Goal: Navigation & Orientation: Find specific page/section

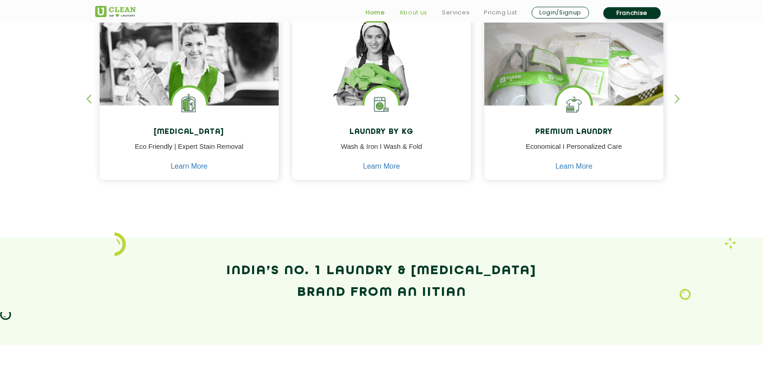
scroll to position [430, 0]
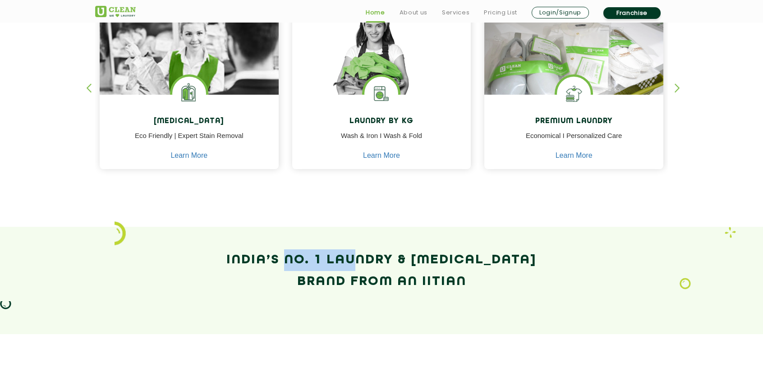
drag, startPoint x: 290, startPoint y: 263, endPoint x: 366, endPoint y: 267, distance: 75.5
click at [366, 267] on h2 "India’s No. 1 Laundry & [MEDICAL_DATA] Brand from an IITian" at bounding box center [381, 270] width 573 height 43
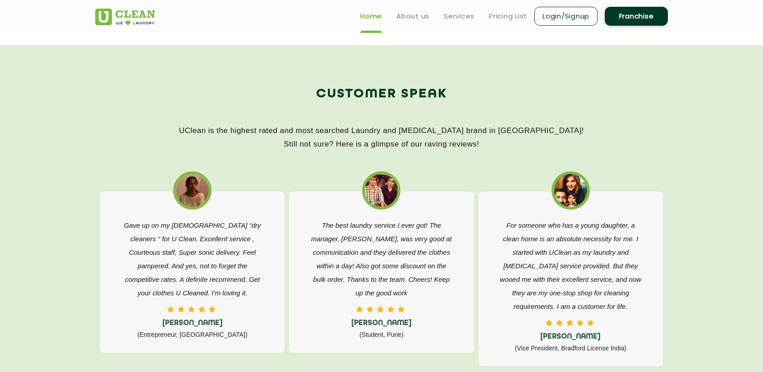
scroll to position [1351, 0]
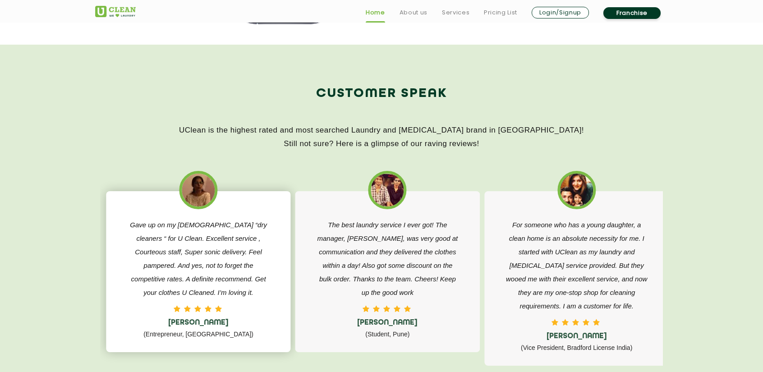
drag, startPoint x: 198, startPoint y: 224, endPoint x: 237, endPoint y: 229, distance: 39.5
click at [237, 229] on p "Gave up on my [DEMOGRAPHIC_DATA] “dry cleaners “ for U Clean. Excellent service…" at bounding box center [198, 258] width 144 height 81
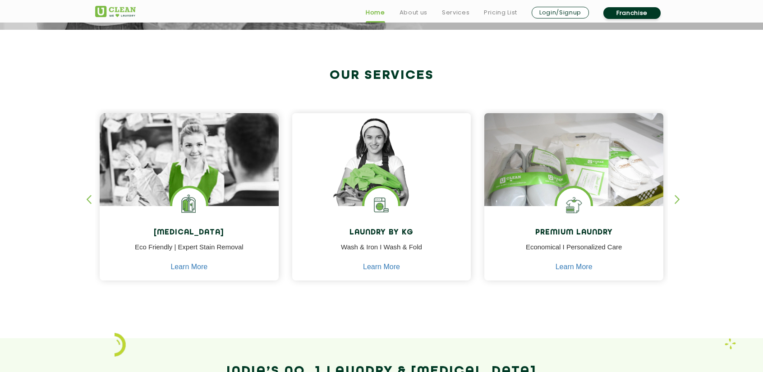
scroll to position [320, 0]
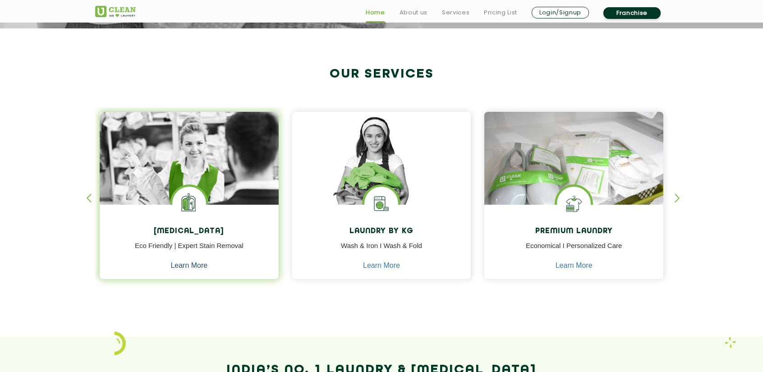
click at [180, 266] on link "Learn More" at bounding box center [188, 266] width 37 height 8
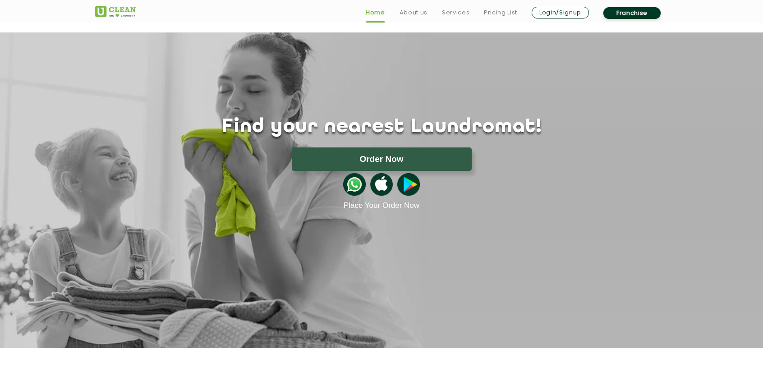
scroll to position [320, 0]
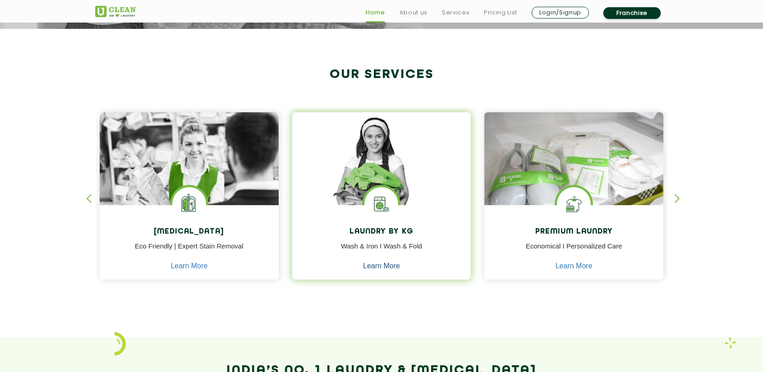
scroll to position [351, 0]
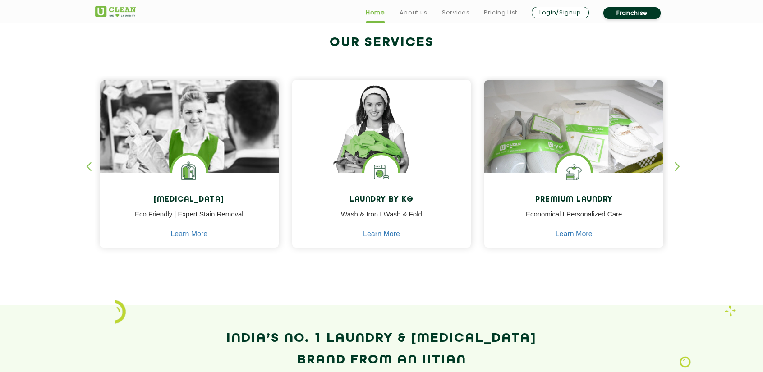
click at [677, 165] on div "button" at bounding box center [682, 174] width 14 height 25
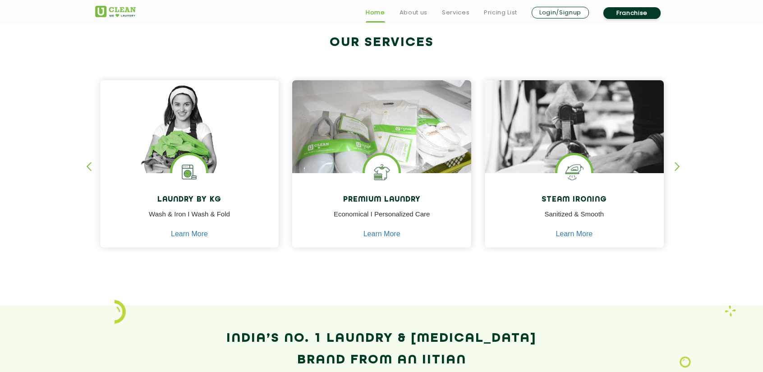
click at [677, 165] on div "button" at bounding box center [682, 174] width 14 height 25
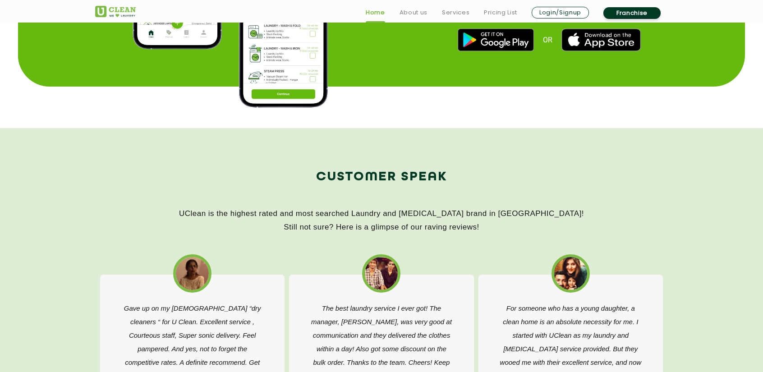
scroll to position [1288, 0]
